Goal: Task Accomplishment & Management: Use online tool/utility

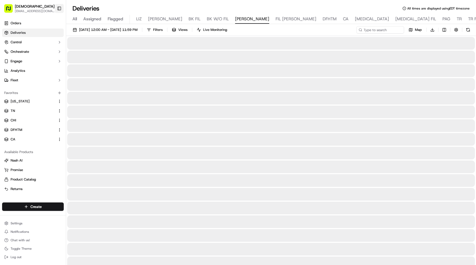
click at [59, 9] on button "Toggle Sidebar" at bounding box center [59, 8] width 9 height 9
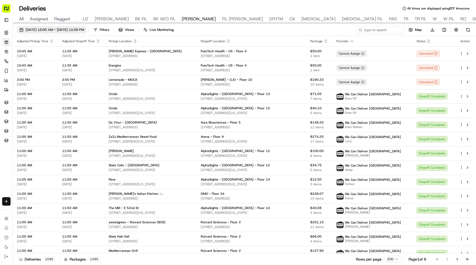
click at [62, 31] on span "[DATE] 12:00 AM - [DATE] 11:59 PM" at bounding box center [55, 29] width 58 height 5
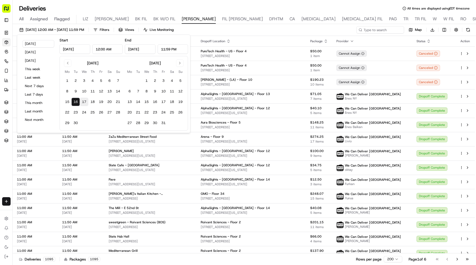
click at [82, 102] on button "17" at bounding box center [84, 102] width 8 height 8
type input "[DATE]"
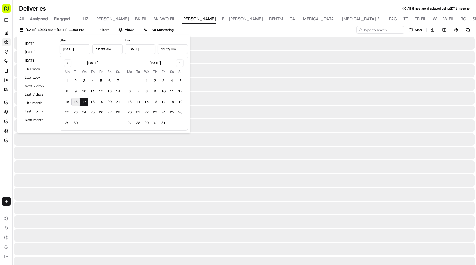
click at [82, 102] on button "17" at bounding box center [84, 102] width 8 height 8
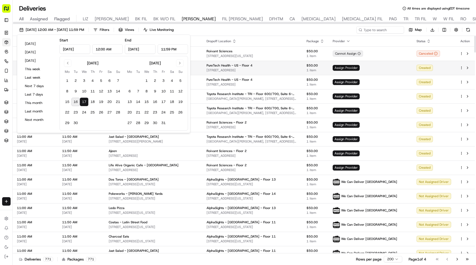
click at [360, 67] on span "Assign Provider" at bounding box center [346, 68] width 27 height 6
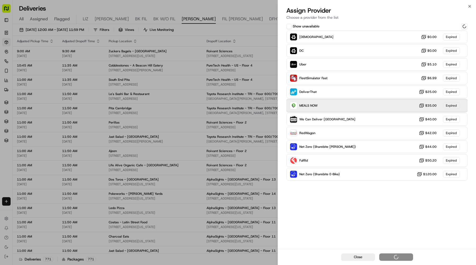
click at [339, 110] on div "MEALS NOW $35.00 Expired" at bounding box center [376, 105] width 181 height 13
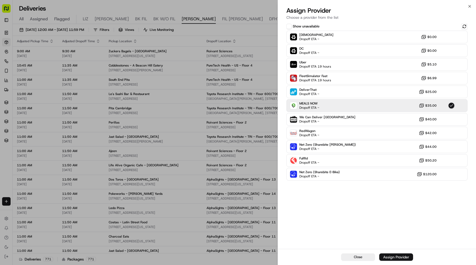
click at [392, 258] on div "Assign Provider" at bounding box center [396, 257] width 26 height 5
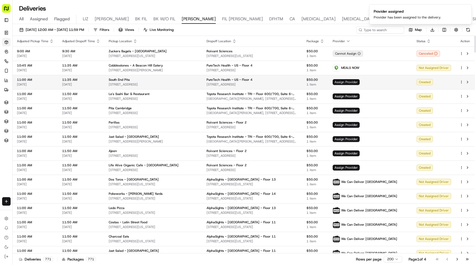
click at [360, 81] on span "Assign Provider" at bounding box center [346, 82] width 27 height 6
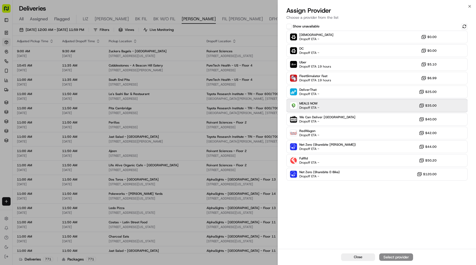
click at [337, 104] on div "MEALS NOW Dropoff ETA - $35.00" at bounding box center [376, 105] width 181 height 13
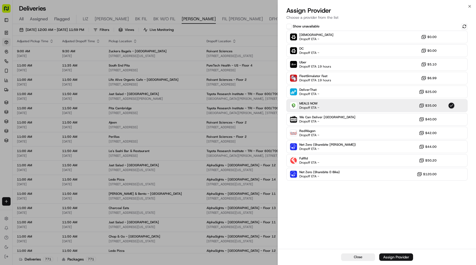
click at [391, 256] on div "Assign Provider" at bounding box center [396, 257] width 26 height 5
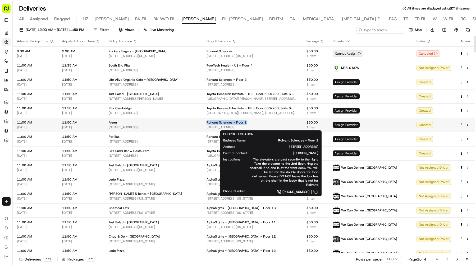
drag, startPoint x: 264, startPoint y: 122, endPoint x: 221, endPoint y: 122, distance: 43.1
click at [221, 122] on div "Roivant Sciences - Floor 2" at bounding box center [251, 123] width 91 height 4
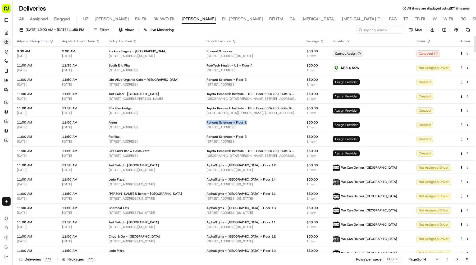
copy span "Roivant Sciences - Floor 2"
click at [374, 33] on input at bounding box center [372, 29] width 63 height 7
paste input "Roivant Sciences - Floor 2"
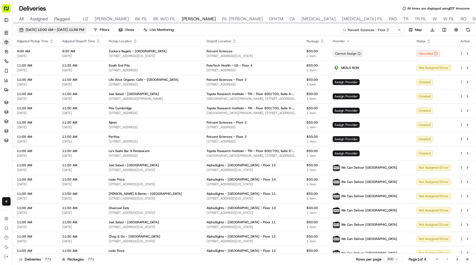
type input "Roivant Sciences - Floor 2"
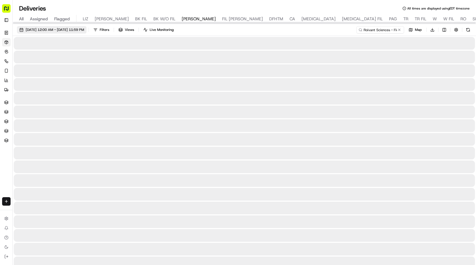
click at [86, 33] on button "[DATE] 12:00 AM - [DATE] 11:59 PM" at bounding box center [52, 29] width 70 height 7
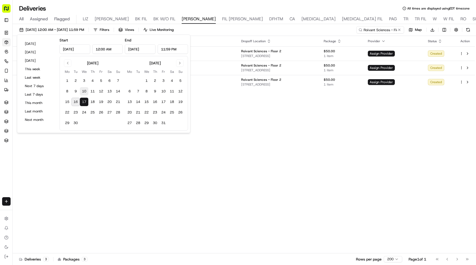
click at [86, 91] on button "10" at bounding box center [84, 91] width 8 height 8
type input "Sep 10, 2025"
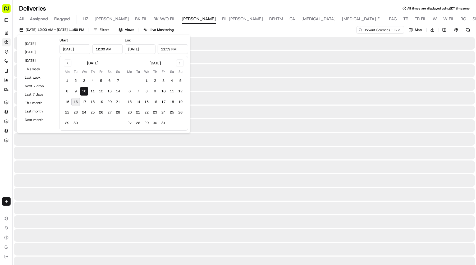
click at [86, 91] on button "10" at bounding box center [84, 91] width 8 height 8
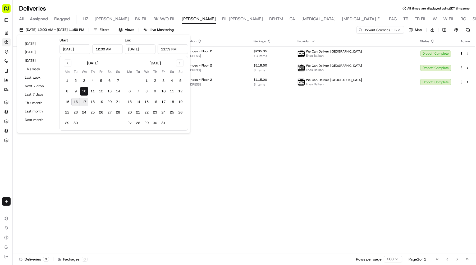
click at [85, 100] on button "17" at bounding box center [84, 102] width 8 height 8
type input "[DATE]"
click at [85, 100] on button "17" at bounding box center [84, 102] width 8 height 8
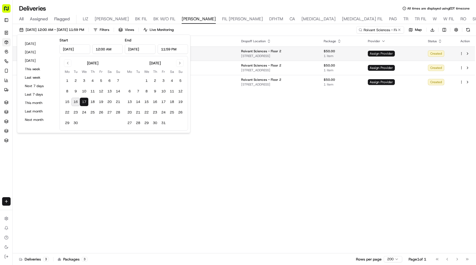
click at [380, 51] on span "Assign Provider" at bounding box center [381, 54] width 27 height 6
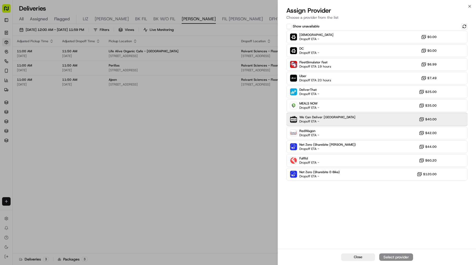
click at [354, 122] on div "We Can Deliver Boston Dropoff ETA - $40.00" at bounding box center [376, 119] width 181 height 13
click at [396, 255] on button "Assign Provider" at bounding box center [396, 257] width 34 height 7
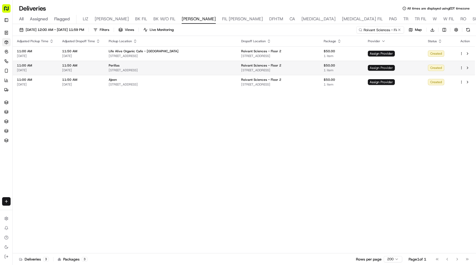
click at [392, 67] on span "Assign Provider" at bounding box center [381, 68] width 27 height 6
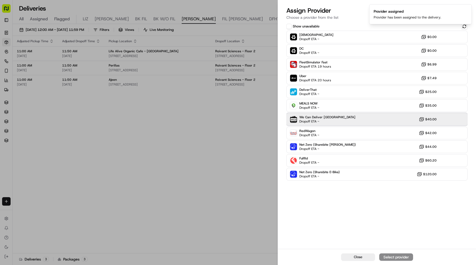
click at [349, 122] on div "We Can Deliver Boston Dropoff ETA - $40.00" at bounding box center [376, 119] width 181 height 13
click at [391, 257] on div "Assign Provider" at bounding box center [396, 257] width 26 height 5
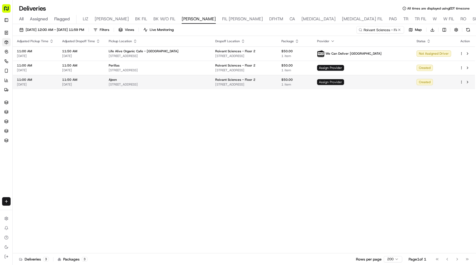
click at [344, 84] on span "Assign Provider" at bounding box center [330, 82] width 27 height 6
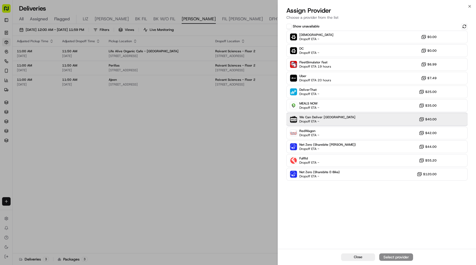
click at [323, 125] on div "We Can Deliver Boston Dropoff ETA - $40.00" at bounding box center [376, 119] width 181 height 13
click at [388, 255] on div "Assign Provider" at bounding box center [396, 257] width 26 height 5
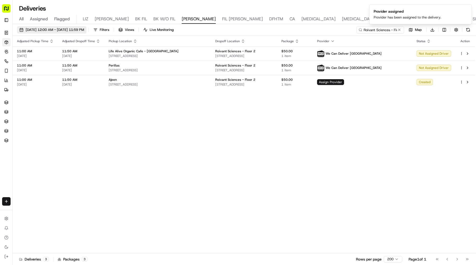
click at [69, 27] on button "[DATE] 12:00 AM - [DATE] 11:59 PM" at bounding box center [52, 29] width 70 height 7
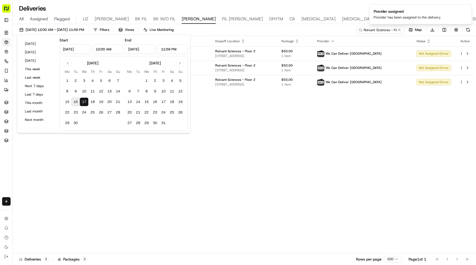
click at [400, 27] on ol "Provider assigned Provider has been assigned to the delivery." at bounding box center [420, 14] width 111 height 29
click at [399, 29] on button at bounding box center [399, 29] width 5 height 5
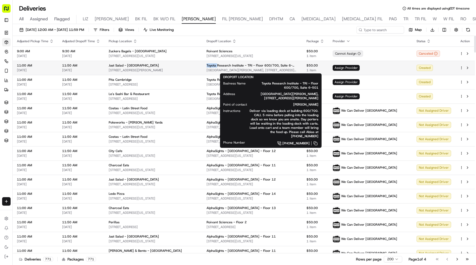
drag, startPoint x: 223, startPoint y: 66, endPoint x: 232, endPoint y: 66, distance: 8.5
click at [232, 66] on td "Toyota Research Institute - TRI - Floor 600/700, Suite 6-501 One Kendall Square…" at bounding box center [252, 68] width 100 height 14
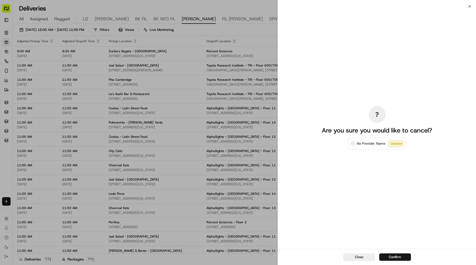
click at [372, 29] on div "? Are you sure you would like to cancel? No Provider Name Created" at bounding box center [377, 127] width 118 height 241
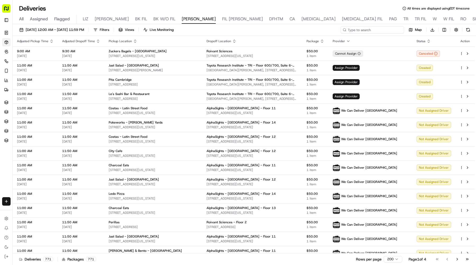
click at [393, 31] on input at bounding box center [372, 29] width 63 height 7
paste input "Toyota"
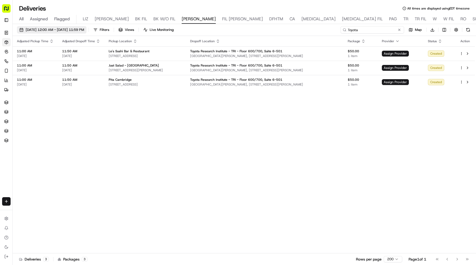
type input "Toyota"
click at [84, 29] on span "[DATE] 12:00 AM - [DATE] 11:59 PM" at bounding box center [55, 29] width 58 height 5
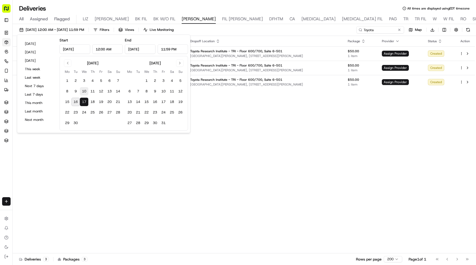
click at [84, 92] on button "10" at bounding box center [84, 91] width 8 height 8
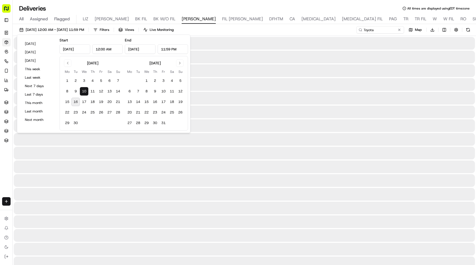
type input "Sep 10, 2025"
click at [84, 92] on button "10" at bounding box center [84, 91] width 8 height 8
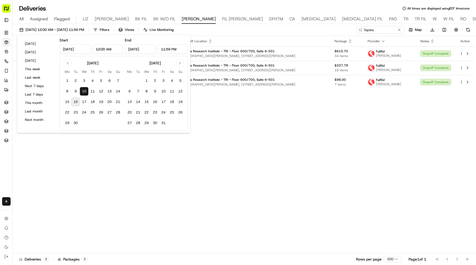
click at [82, 97] on tbody "1 2 3 4 5 6 7 8 9 10 11 12 13 14 15 16 17 18 19 20 21 22 23 24 25 26 27 28 29 30" at bounding box center [92, 101] width 59 height 53
click at [82, 102] on button "17" at bounding box center [84, 102] width 8 height 8
type input "[DATE]"
click at [82, 102] on button "17" at bounding box center [84, 102] width 8 height 8
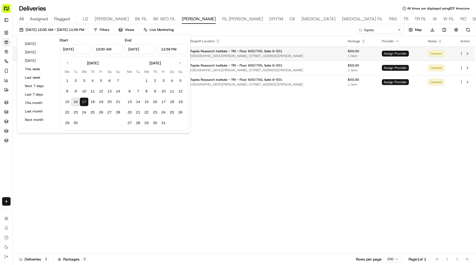
click at [389, 54] on span "Assign Provider" at bounding box center [395, 54] width 27 height 6
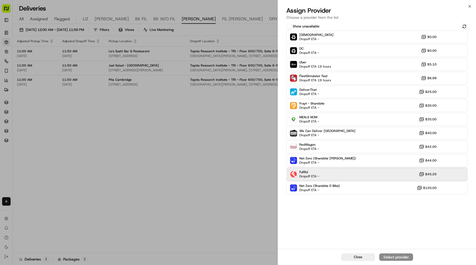
click at [345, 173] on div "Fulflld Dropoff ETA - $45.20" at bounding box center [376, 174] width 181 height 13
click at [384, 256] on div "Assign Provider" at bounding box center [396, 257] width 26 height 5
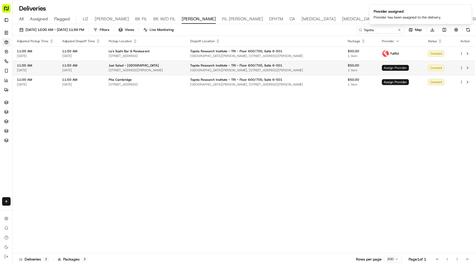
click at [396, 66] on span "Assign Provider" at bounding box center [395, 68] width 27 height 6
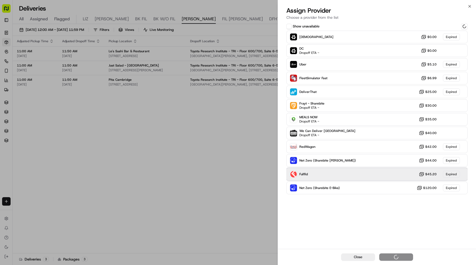
click at [366, 173] on div "Fulflld $45.20 Expired" at bounding box center [376, 174] width 181 height 13
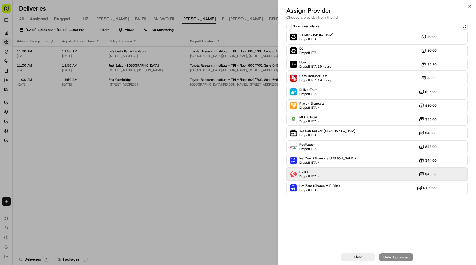
click at [366, 173] on div "Fulflld Dropoff ETA - $45.20" at bounding box center [376, 174] width 181 height 13
click at [390, 254] on button "Assign Provider" at bounding box center [396, 257] width 34 height 7
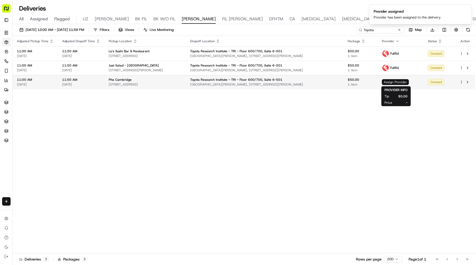
click at [400, 80] on span "Assign Provider" at bounding box center [395, 82] width 27 height 6
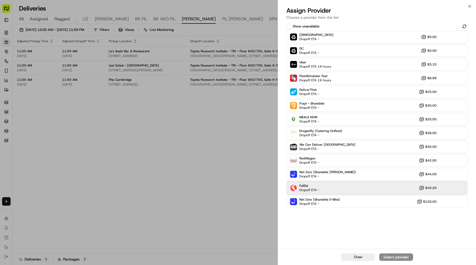
click at [337, 189] on div "Fulflld Dropoff ETA - $45.20" at bounding box center [376, 188] width 181 height 13
click at [388, 257] on div "Assign Provider" at bounding box center [396, 257] width 26 height 5
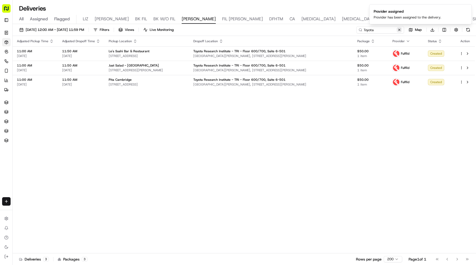
click at [400, 31] on button at bounding box center [399, 29] width 5 height 5
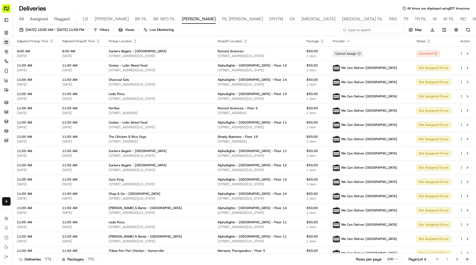
click at [384, 31] on input at bounding box center [372, 29] width 63 height 7
type input "shaw"
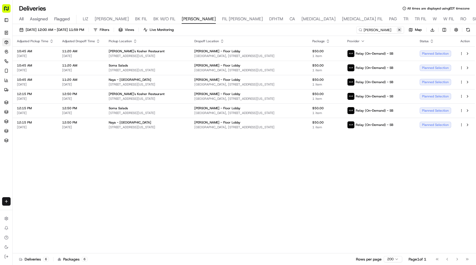
click at [398, 28] on button at bounding box center [399, 29] width 5 height 5
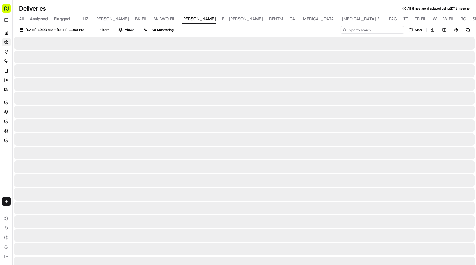
click at [390, 30] on input at bounding box center [372, 29] width 63 height 7
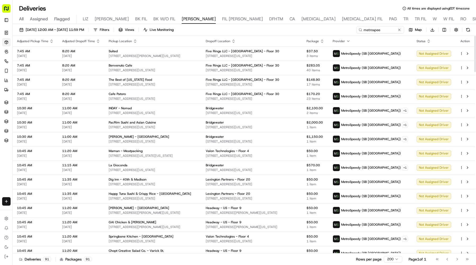
click at [236, 41] on icon "button" at bounding box center [233, 41] width 4 height 4
click at [250, 61] on button "Dropoff Location Name (A-Z)" at bounding box center [244, 62] width 54 height 6
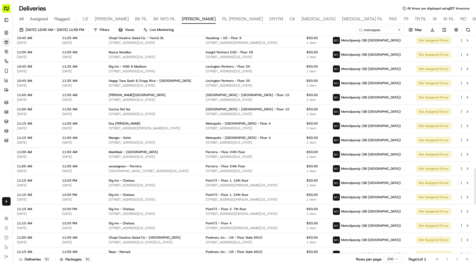
scroll to position [800, 0]
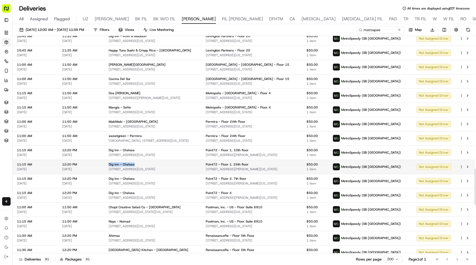
drag, startPoint x: 141, startPoint y: 165, endPoint x: 107, endPoint y: 165, distance: 33.8
click at [107, 165] on td "Dig Inn - Chelsea 275 7th Ave, New York, NY 10001, USA" at bounding box center [152, 167] width 97 height 14
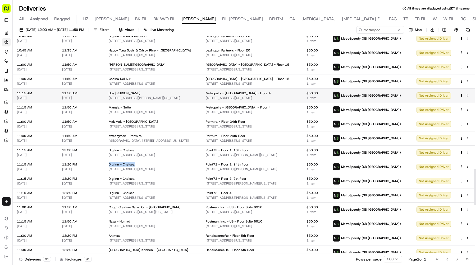
copy span "Dig Inn - Chelsea"
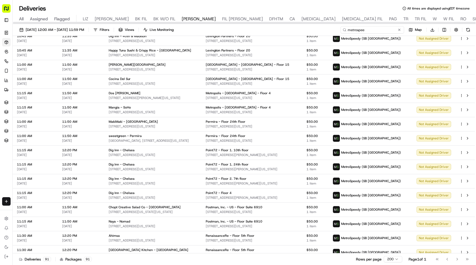
click at [380, 27] on input "metrospee" at bounding box center [372, 29] width 63 height 7
drag, startPoint x: 380, startPoint y: 30, endPoint x: 302, endPoint y: 30, distance: 78.0
click at [303, 30] on div "09/17/2025 12:00 AM - 09/17/2025 11:59 PM Filters Views Live Monitoring metrosp…" at bounding box center [244, 31] width 463 height 10
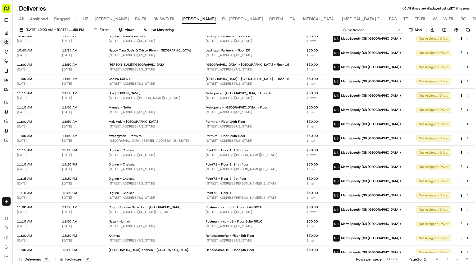
paste input "Dig Inn - Chelsea"
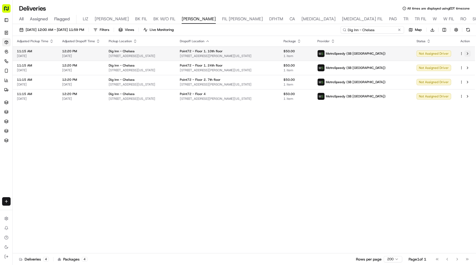
type input "Dig Inn - Chelsea"
click at [468, 53] on button at bounding box center [467, 53] width 6 height 6
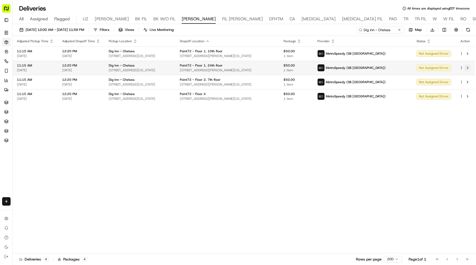
click at [468, 66] on button at bounding box center [467, 68] width 6 height 6
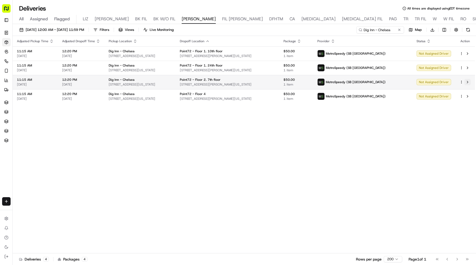
click at [466, 81] on button at bounding box center [467, 82] width 6 height 6
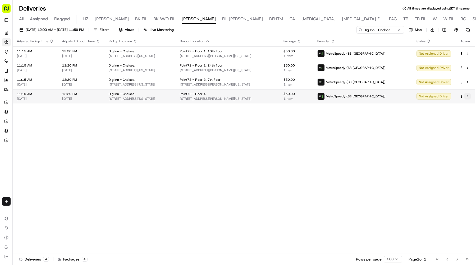
click at [467, 96] on button at bounding box center [467, 96] width 6 height 6
click at [399, 30] on button at bounding box center [399, 29] width 5 height 5
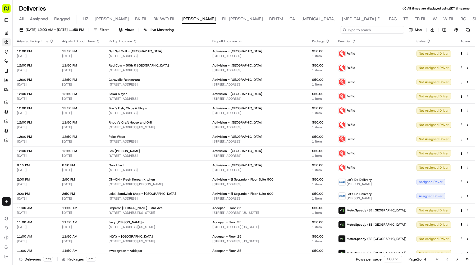
click at [373, 30] on input at bounding box center [372, 29] width 63 height 7
type input "d"
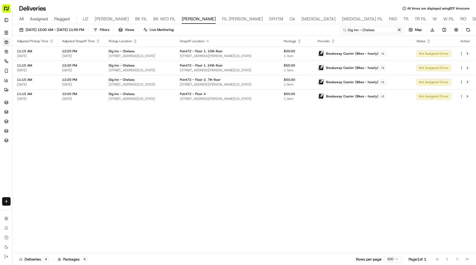
type input "Dig Inn - Chelsea"
click at [400, 29] on button at bounding box center [399, 29] width 5 height 5
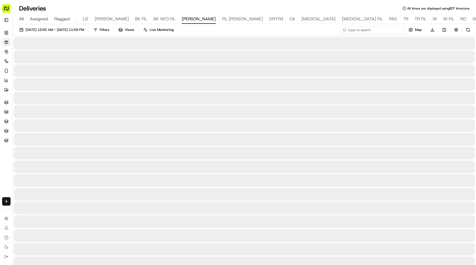
click at [389, 29] on input at bounding box center [372, 29] width 63 height 7
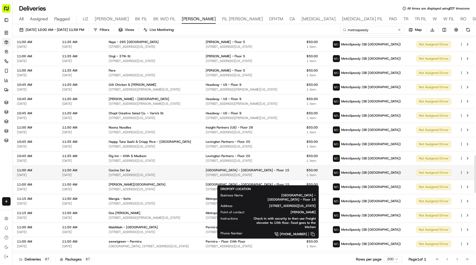
scroll to position [680, 0]
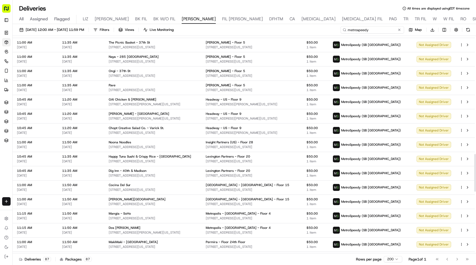
drag, startPoint x: 378, startPoint y: 29, endPoint x: 298, endPoint y: 29, distance: 80.1
click at [300, 29] on div "09/17/2025 12:00 AM - 09/17/2025 11:59 PM Filters Views Live Monitoring metrosp…" at bounding box center [244, 31] width 463 height 10
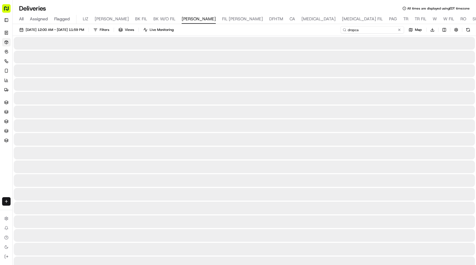
type input "dropcar"
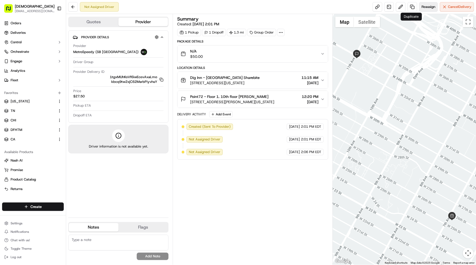
click at [425, 7] on span "Reassign" at bounding box center [428, 6] width 14 height 5
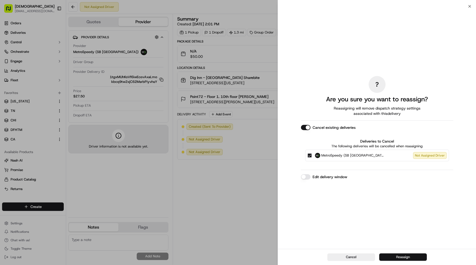
click at [393, 256] on button "Reassign" at bounding box center [403, 257] width 48 height 7
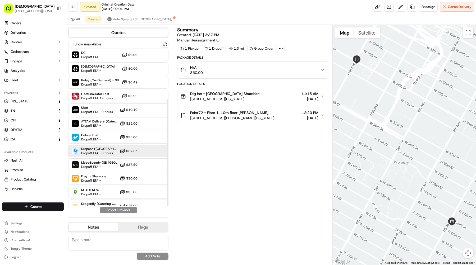
scroll to position [75, 0]
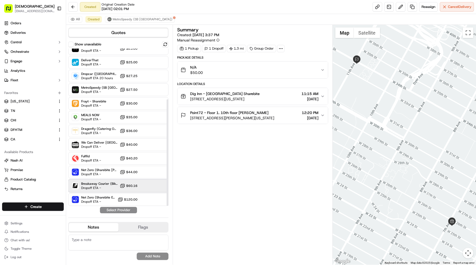
click at [103, 185] on span "Breakaway Courier (Bikes - hourly)" at bounding box center [99, 184] width 36 height 4
click at [127, 212] on button "Assign Provider" at bounding box center [119, 210] width 38 height 6
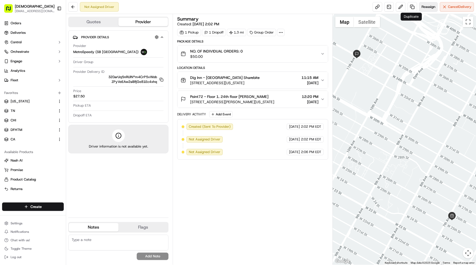
click at [421, 7] on span "Reassign" at bounding box center [428, 6] width 14 height 5
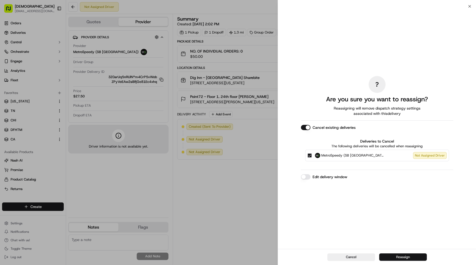
click at [397, 254] on button "Reassign" at bounding box center [403, 257] width 48 height 7
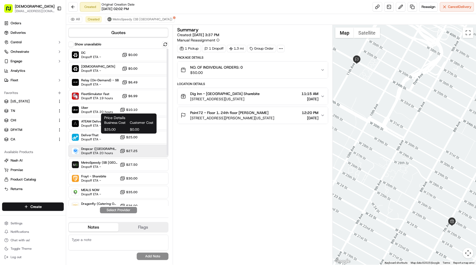
scroll to position [75, 0]
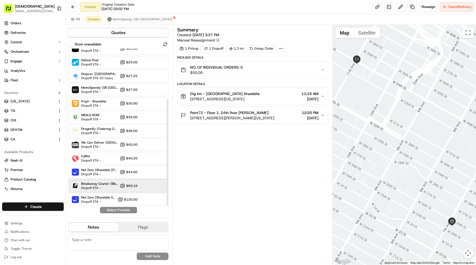
click at [109, 185] on span "Breakaway Courier (Bikes - hourly)" at bounding box center [99, 184] width 36 height 4
click at [121, 209] on button "Assign Provider" at bounding box center [119, 210] width 38 height 6
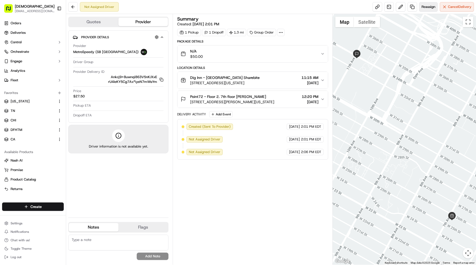
click at [423, 6] on span "Reassign" at bounding box center [428, 6] width 14 height 5
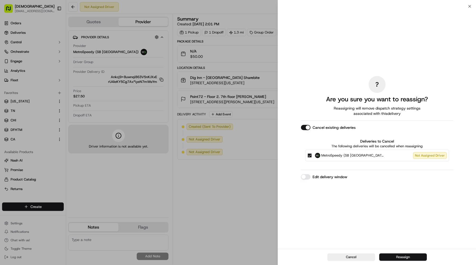
click at [402, 255] on button "Reassign" at bounding box center [403, 257] width 48 height 7
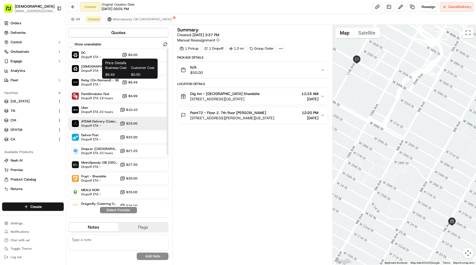
scroll to position [75, 0]
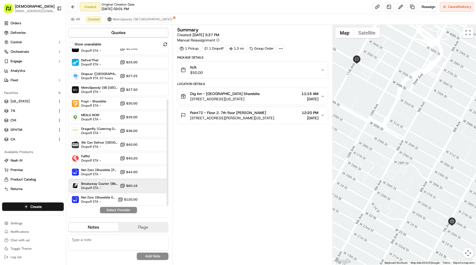
click at [103, 189] on span "Dropoff ETA -" at bounding box center [99, 188] width 36 height 4
click at [112, 209] on button "Assign Provider" at bounding box center [119, 210] width 38 height 6
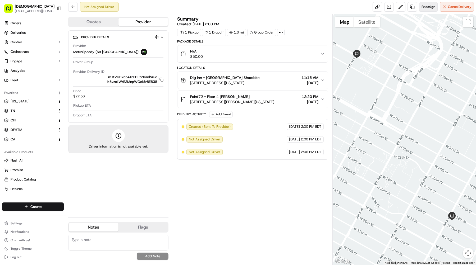
click at [429, 7] on span "Reassign" at bounding box center [428, 6] width 14 height 5
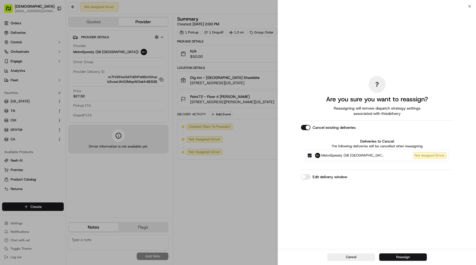
click at [390, 256] on button "Reassign" at bounding box center [403, 257] width 48 height 7
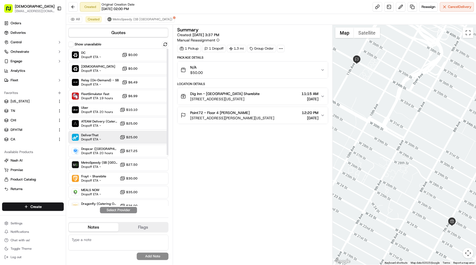
scroll to position [75, 0]
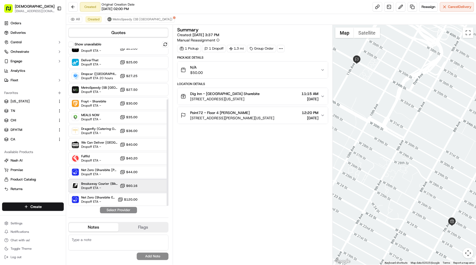
click at [102, 189] on span "Dropoff ETA -" at bounding box center [99, 188] width 36 height 4
click at [111, 208] on button "Assign Provider" at bounding box center [119, 210] width 38 height 6
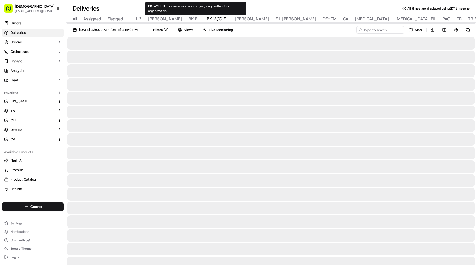
click at [207, 18] on span "BK W/O FIL" at bounding box center [218, 19] width 22 height 6
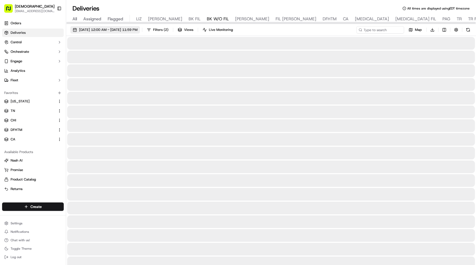
click at [137, 27] on span "[DATE] 12:00 AM - [DATE] 11:59 PM" at bounding box center [108, 29] width 58 height 5
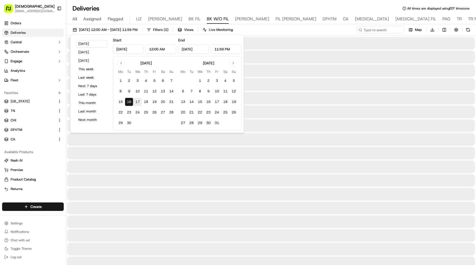
click at [137, 99] on button "17" at bounding box center [137, 102] width 8 height 8
type input "[DATE]"
click at [371, 32] on input at bounding box center [372, 29] width 63 height 7
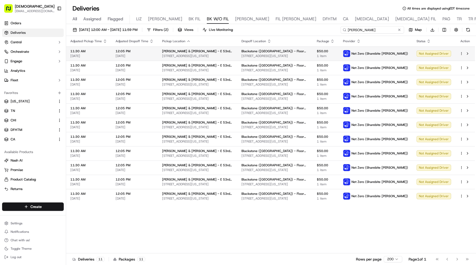
type input "[PERSON_NAME]"
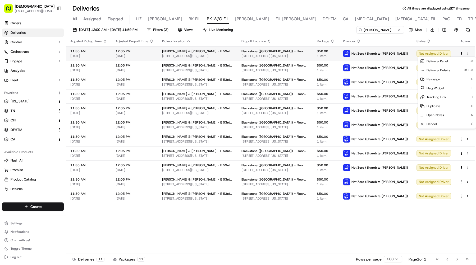
click at [462, 53] on html "Sharebite [EMAIL_ADDRESS][DOMAIN_NAME] Toggle Sidebar Orders Deliveries Control…" at bounding box center [238, 132] width 476 height 265
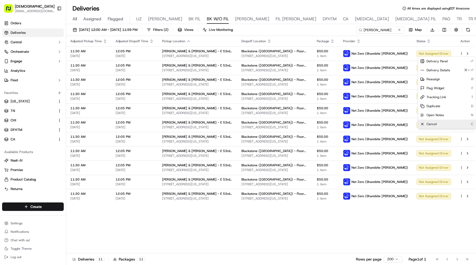
click at [441, 127] on div "Cancel C" at bounding box center [447, 124] width 58 height 9
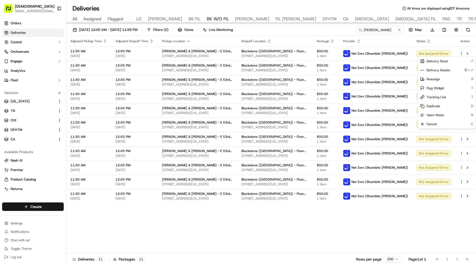
click at [270, 238] on div "Adjusted Pickup Time Adjusted Dropoff Time Pickup Location Dropoff Location Pac…" at bounding box center [270, 145] width 409 height 218
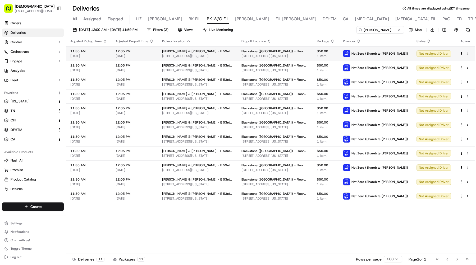
click at [462, 53] on html "Sharebite [EMAIL_ADDRESS][DOMAIN_NAME] Toggle Sidebar Orders Deliveries Control…" at bounding box center [238, 132] width 476 height 265
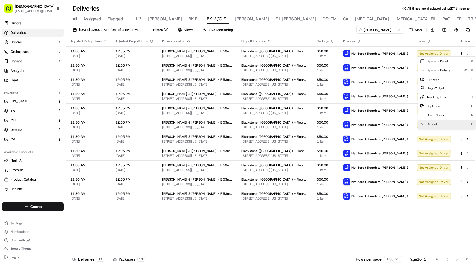
click at [445, 124] on div "Cancel C" at bounding box center [447, 124] width 58 height 9
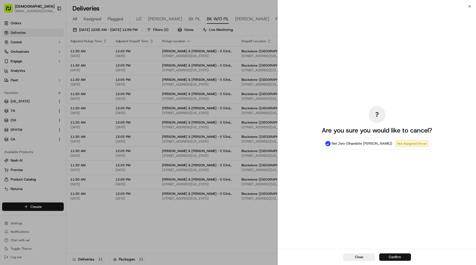
click at [394, 258] on button "Confirm" at bounding box center [395, 257] width 32 height 7
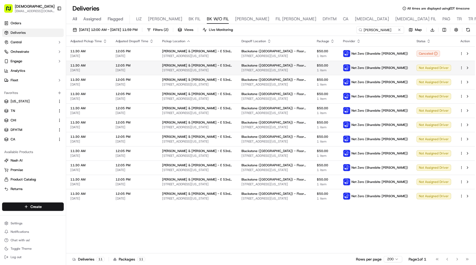
click at [462, 67] on html "Sharebite [EMAIL_ADDRESS][DOMAIN_NAME] Toggle Sidebar Orders Deliveries Control…" at bounding box center [238, 132] width 476 height 265
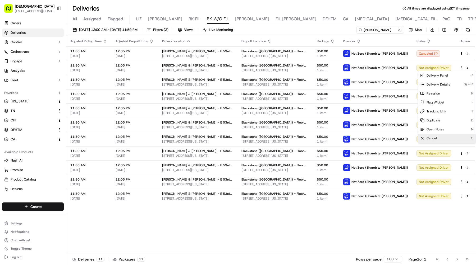
click at [447, 141] on div "Cancel C" at bounding box center [447, 138] width 58 height 9
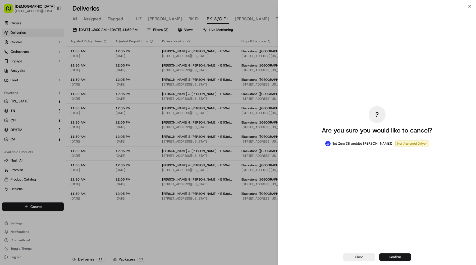
click at [403, 253] on div "Close Confirm" at bounding box center [377, 257] width 198 height 16
click at [390, 258] on button "Confirm" at bounding box center [395, 257] width 32 height 7
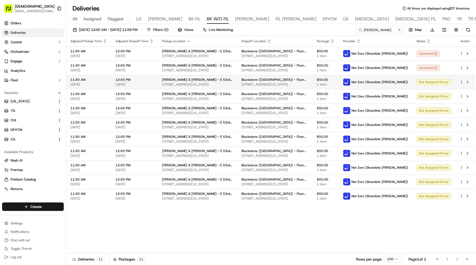
click at [460, 80] on div at bounding box center [465, 82] width 11 height 6
click at [461, 82] on html "Sharebite [EMAIL_ADDRESS][DOMAIN_NAME] Toggle Sidebar Orders Deliveries Control…" at bounding box center [238, 132] width 476 height 265
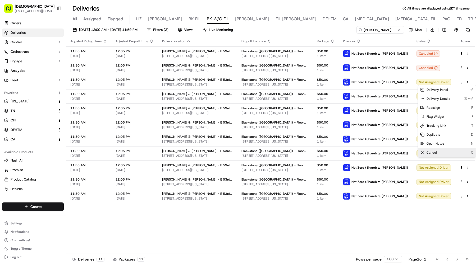
click at [430, 152] on span "Cancel" at bounding box center [431, 153] width 10 height 4
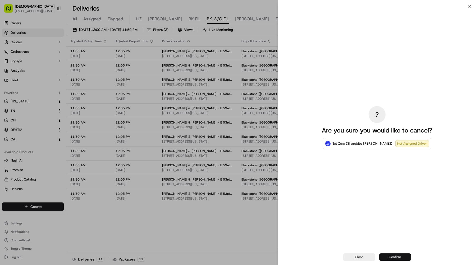
click at [384, 255] on button "Confirm" at bounding box center [395, 257] width 32 height 7
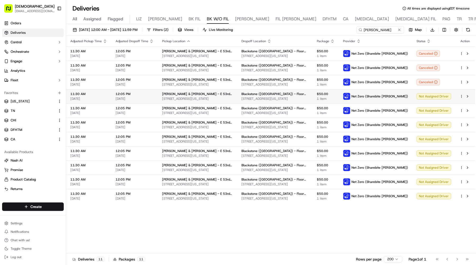
click at [462, 98] on html "Sharebite [EMAIL_ADDRESS][DOMAIN_NAME] Toggle Sidebar Orders Deliveries Control…" at bounding box center [238, 132] width 476 height 265
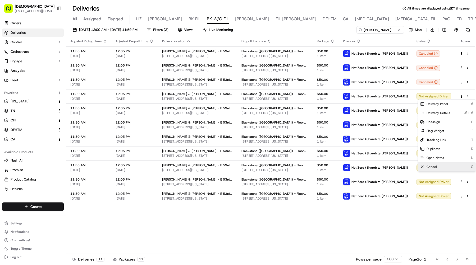
click at [430, 168] on span "Cancel" at bounding box center [431, 167] width 10 height 4
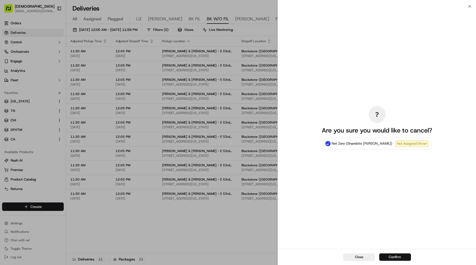
click at [394, 254] on button "Confirm" at bounding box center [395, 257] width 32 height 7
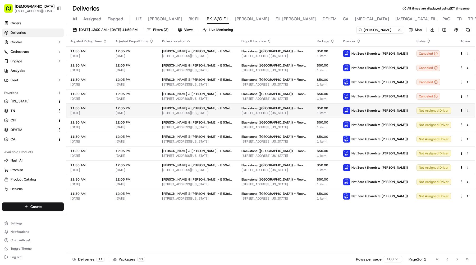
click at [461, 110] on html "Sharebite [EMAIL_ADDRESS][DOMAIN_NAME] Toggle Sidebar Orders Deliveries Control…" at bounding box center [238, 132] width 476 height 265
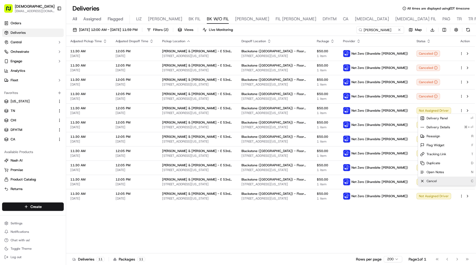
click at [434, 180] on span "Cancel" at bounding box center [431, 181] width 10 height 4
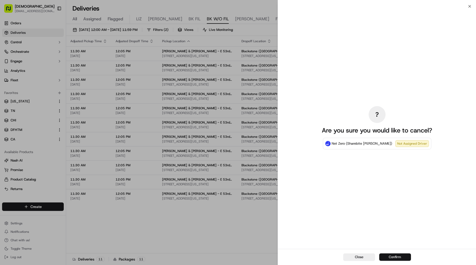
click at [393, 257] on button "Confirm" at bounding box center [395, 257] width 32 height 7
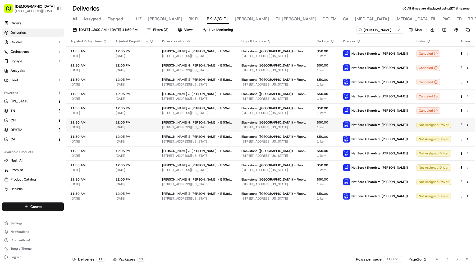
click at [461, 126] on html "Sharebite [EMAIL_ADDRESS][DOMAIN_NAME] Toggle Sidebar Orders Deliveries Control…" at bounding box center [238, 132] width 476 height 265
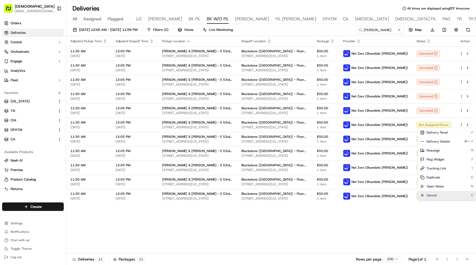
click at [430, 195] on span "Cancel" at bounding box center [431, 196] width 10 height 4
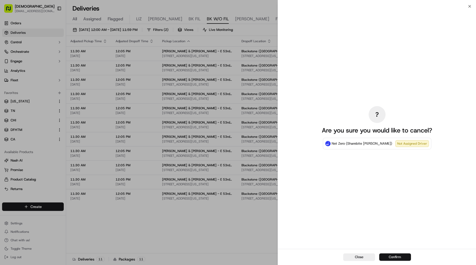
click at [393, 257] on button "Confirm" at bounding box center [395, 257] width 32 height 7
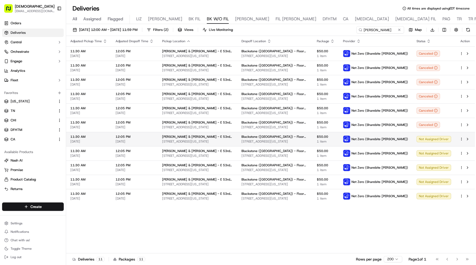
click at [462, 140] on html "Sharebite [EMAIL_ADDRESS][DOMAIN_NAME] Toggle Sidebar Orders Deliveries Control…" at bounding box center [238, 132] width 476 height 265
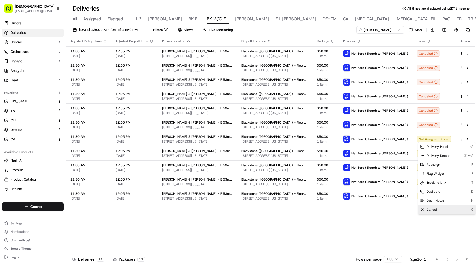
click at [427, 210] on span "Cancel" at bounding box center [431, 210] width 10 height 4
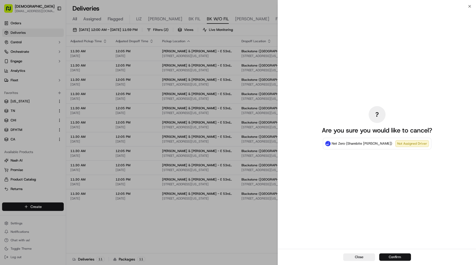
click at [395, 257] on button "Confirm" at bounding box center [395, 257] width 32 height 7
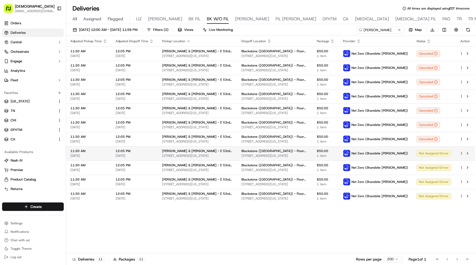
click at [462, 154] on html "Sharebite [EMAIL_ADDRESS][DOMAIN_NAME] Toggle Sidebar Orders Deliveries Control…" at bounding box center [238, 132] width 476 height 265
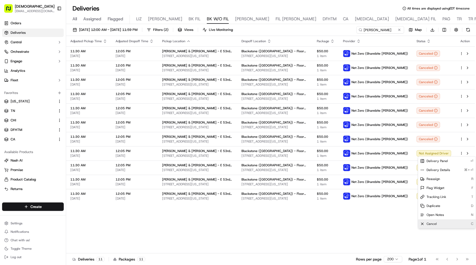
click at [443, 224] on div "Cancel C" at bounding box center [447, 224] width 58 height 9
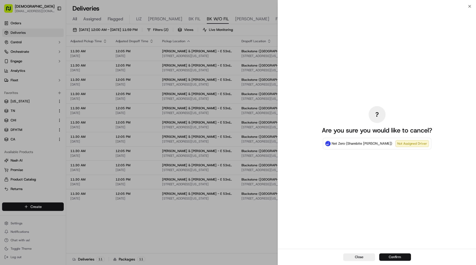
click at [401, 255] on button "Confirm" at bounding box center [395, 257] width 32 height 7
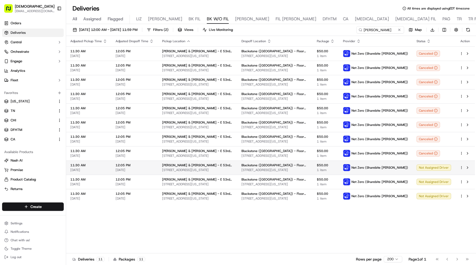
click at [461, 169] on html "Sharebite [EMAIL_ADDRESS][DOMAIN_NAME] Toggle Sidebar Orders Deliveries Control…" at bounding box center [238, 132] width 476 height 265
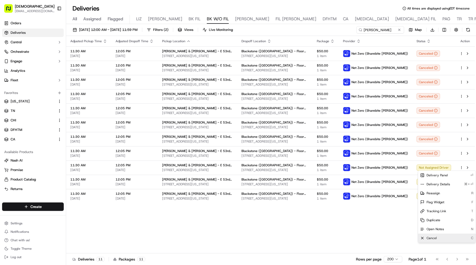
click at [432, 241] on div "Cancel C" at bounding box center [447, 238] width 58 height 9
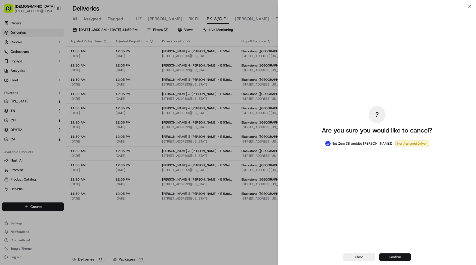
click at [382, 255] on button "Confirm" at bounding box center [395, 257] width 32 height 7
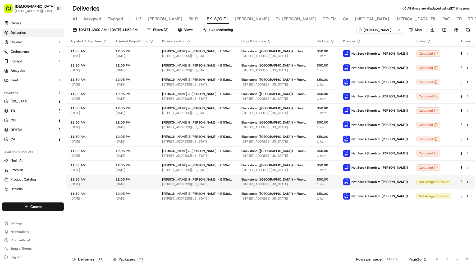
click at [463, 182] on html "Sharebite [EMAIL_ADDRESS][DOMAIN_NAME] Toggle Sidebar Orders Deliveries Control…" at bounding box center [238, 132] width 476 height 265
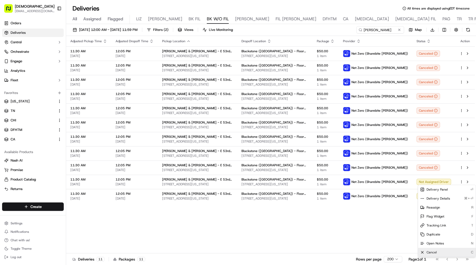
click at [440, 256] on div "Cancel C" at bounding box center [447, 252] width 58 height 9
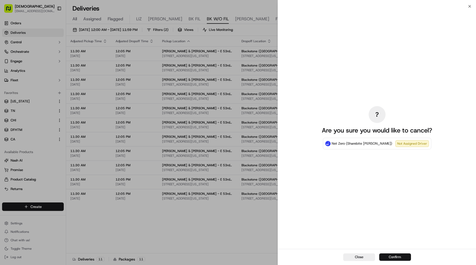
click at [396, 255] on button "Confirm" at bounding box center [395, 257] width 32 height 7
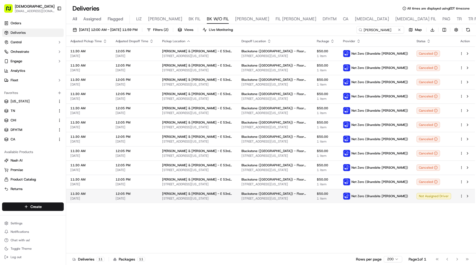
click at [462, 195] on html "Sharebite [EMAIL_ADDRESS][DOMAIN_NAME] Toggle Sidebar Orders Deliveries Control…" at bounding box center [238, 132] width 476 height 265
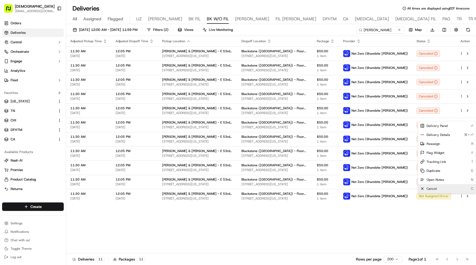
click at [439, 190] on div "Cancel C" at bounding box center [447, 189] width 58 height 9
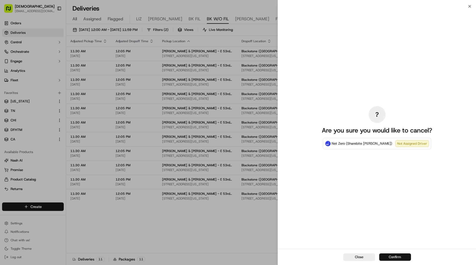
click at [403, 259] on button "Confirm" at bounding box center [395, 257] width 32 height 7
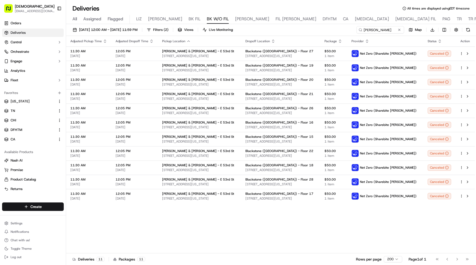
click at [231, 223] on div "Adjusted Pickup Time Adjusted Dropoff Time Pickup Location Dropoff Location Pac…" at bounding box center [270, 145] width 409 height 218
click at [461, 53] on html "Sharebite [EMAIL_ADDRESS][DOMAIN_NAME] Toggle Sidebar Orders Deliveries Control…" at bounding box center [238, 132] width 476 height 265
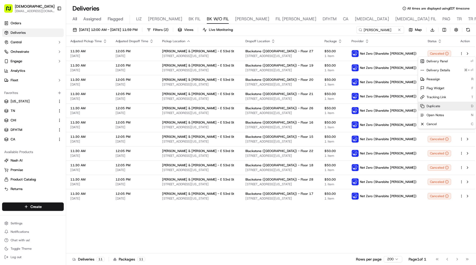
click at [430, 106] on span "Duplicate" at bounding box center [433, 106] width 14 height 4
click at [221, 231] on html "Sharebite [EMAIL_ADDRESS][DOMAIN_NAME] Toggle Sidebar Orders Deliveries Control…" at bounding box center [238, 132] width 476 height 265
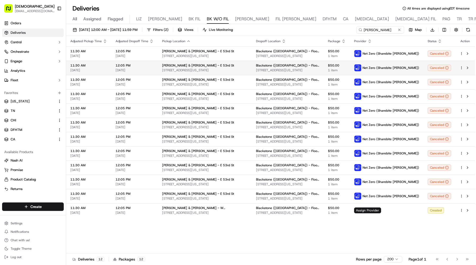
click at [462, 68] on html "Sharebite [EMAIL_ADDRESS][DOMAIN_NAME] Toggle Sidebar Orders Deliveries Control…" at bounding box center [238, 132] width 476 height 265
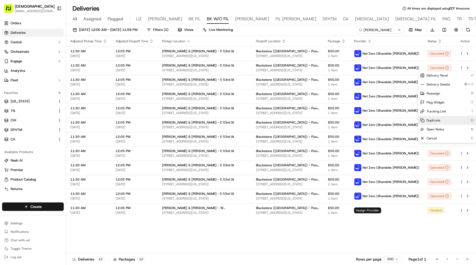
click at [438, 119] on span "Duplicate" at bounding box center [433, 120] width 14 height 4
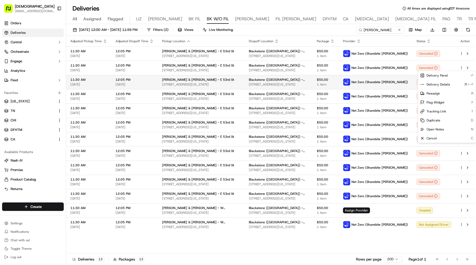
click at [394, 80] on html "Sharebite [EMAIL_ADDRESS][DOMAIN_NAME] Toggle Sidebar Orders Deliveries Control…" at bounding box center [238, 132] width 476 height 265
click at [462, 82] on html "Sharebite [EMAIL_ADDRESS][DOMAIN_NAME] Toggle Sidebar Orders Deliveries Control…" at bounding box center [238, 132] width 476 height 265
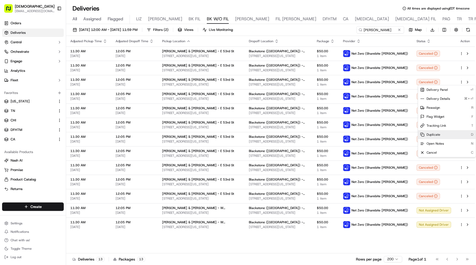
click at [436, 134] on span "Duplicate" at bounding box center [433, 135] width 14 height 4
